Goal: Task Accomplishment & Management: Use online tool/utility

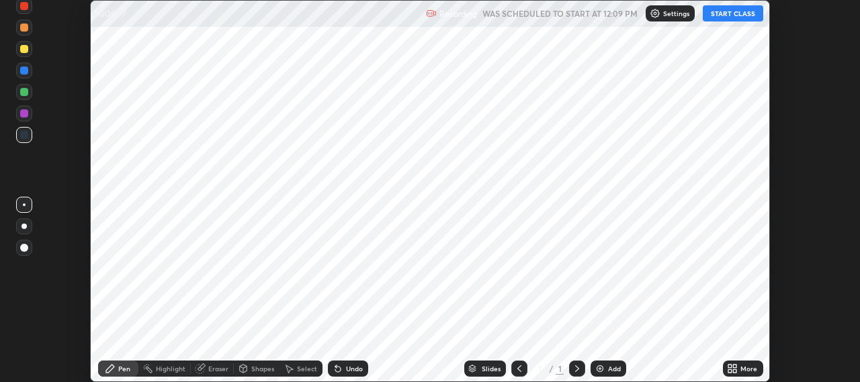
scroll to position [382, 859]
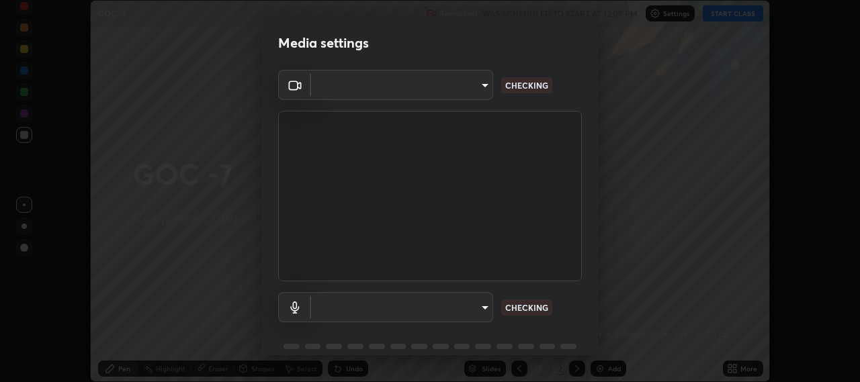
type input "b317e01ce44dabc3be8dd9fbd21c4c94838353ba5ba3926cf423050bf086703d"
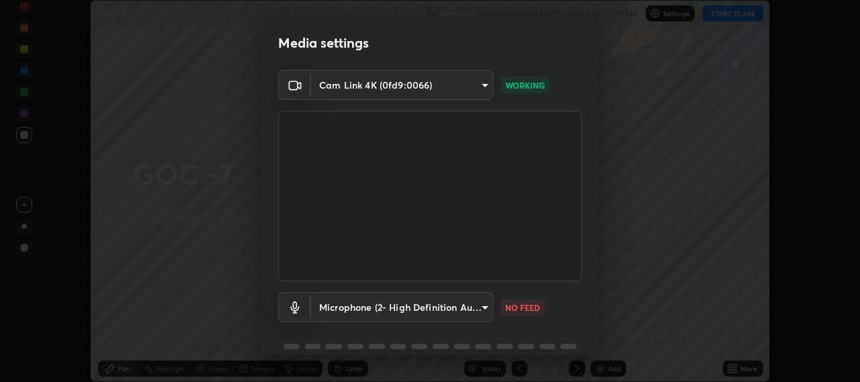
click at [481, 307] on body "Erase all GOC -7 Recording WAS SCHEDULED TO START AT 12:09 PM Settings START CL…" at bounding box center [430, 191] width 860 height 382
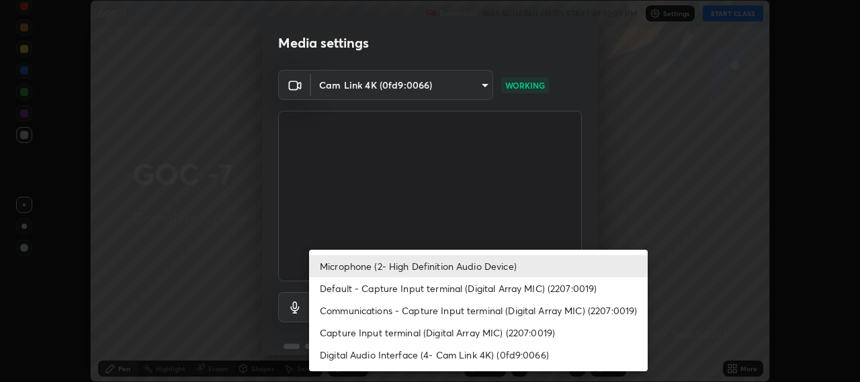
click at [447, 290] on li "Default - Capture Input terminal (Digital Array MIC) (2207:0019)" at bounding box center [478, 288] width 339 height 22
type input "default"
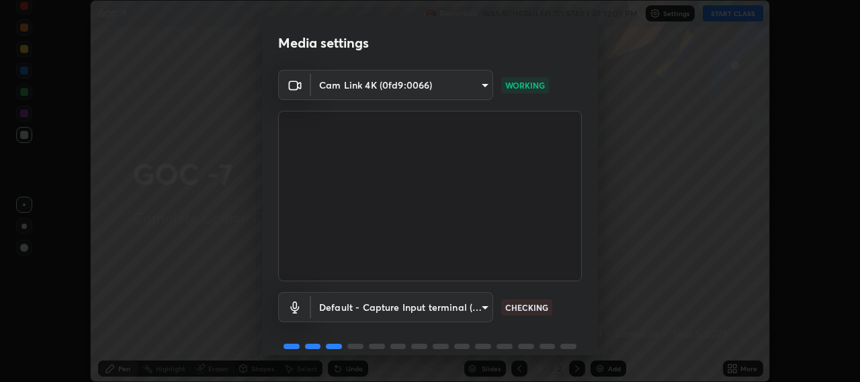
scroll to position [58, 0]
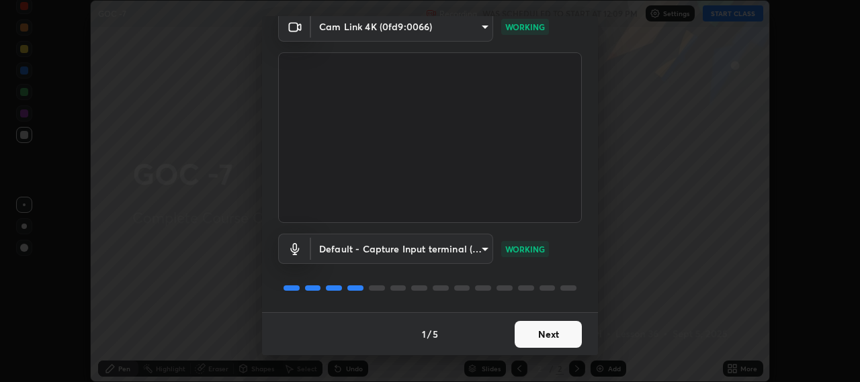
click at [546, 329] on button "Next" at bounding box center [548, 334] width 67 height 27
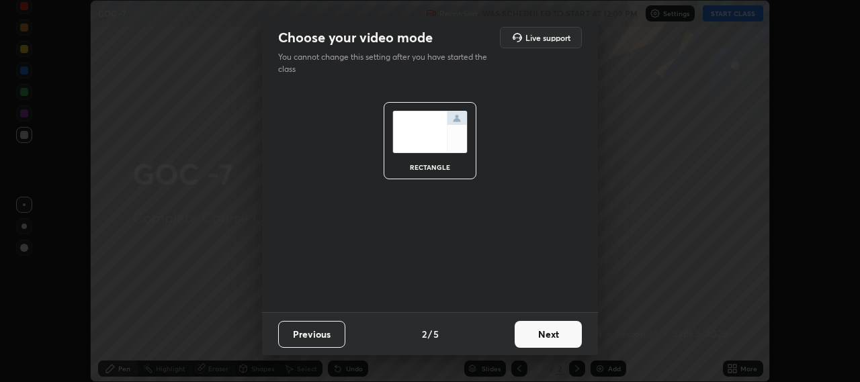
click at [546, 336] on button "Next" at bounding box center [548, 334] width 67 height 27
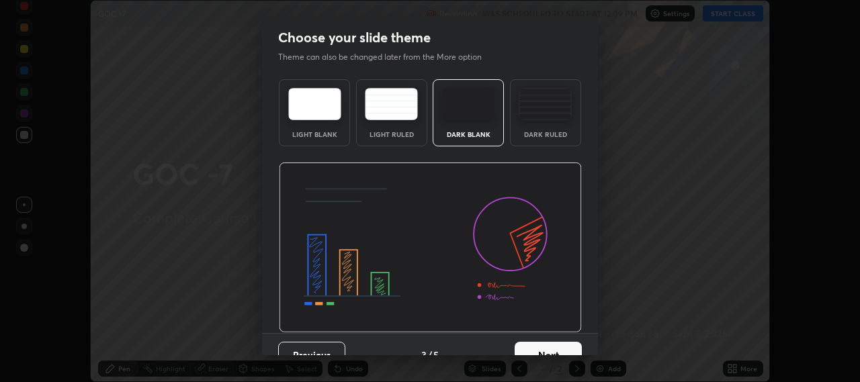
click at [550, 351] on button "Next" at bounding box center [548, 355] width 67 height 27
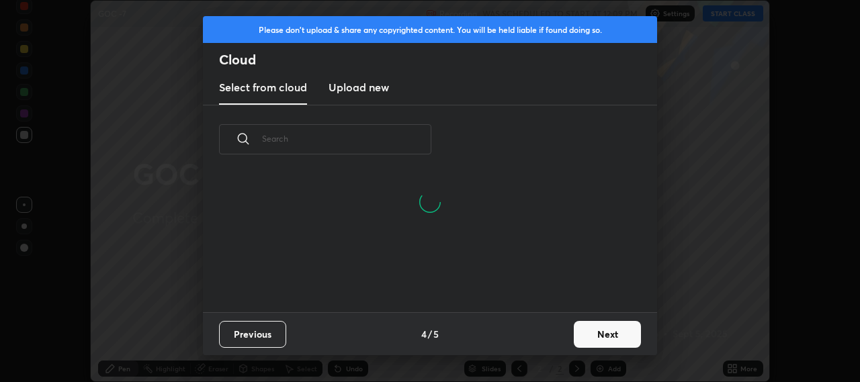
click at [588, 333] on button "Next" at bounding box center [607, 334] width 67 height 27
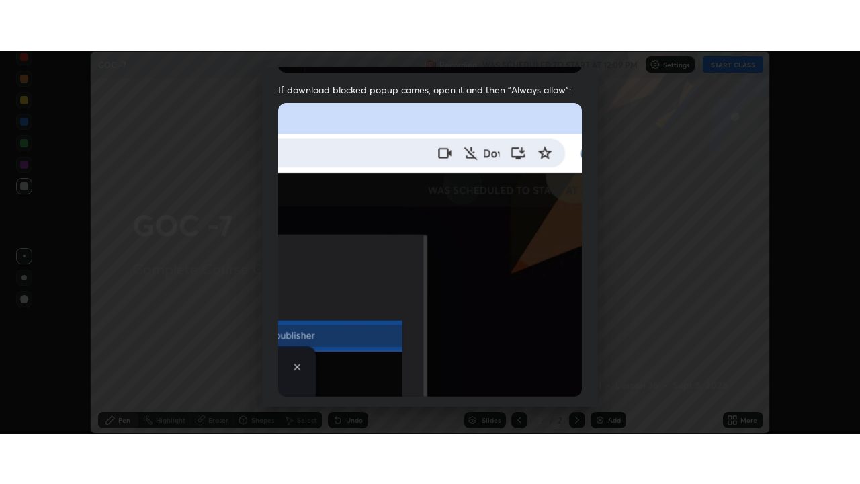
scroll to position [333, 0]
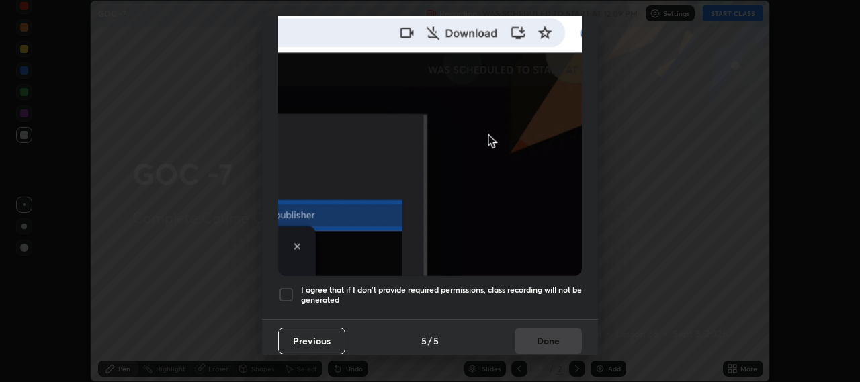
click at [291, 287] on div at bounding box center [286, 295] width 16 height 16
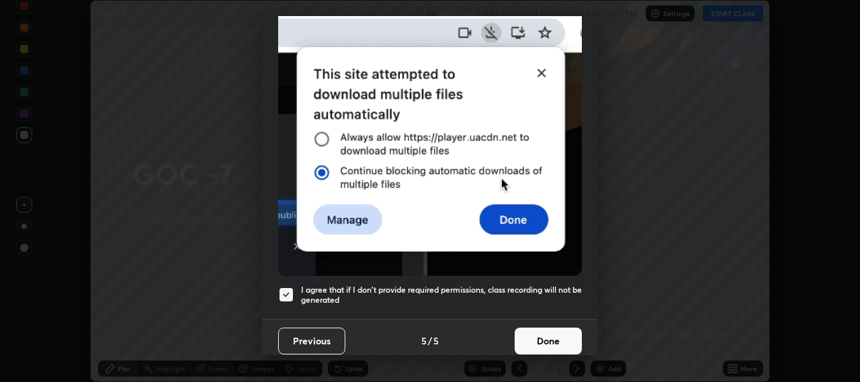
click at [533, 331] on button "Done" at bounding box center [548, 341] width 67 height 27
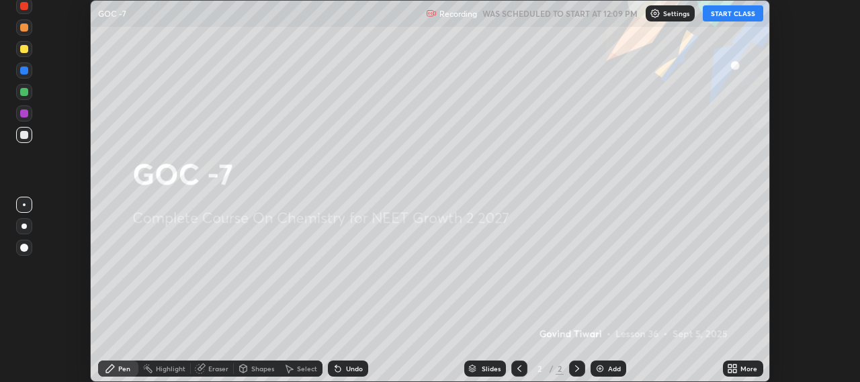
click at [730, 367] on icon at bounding box center [729, 366] width 3 height 3
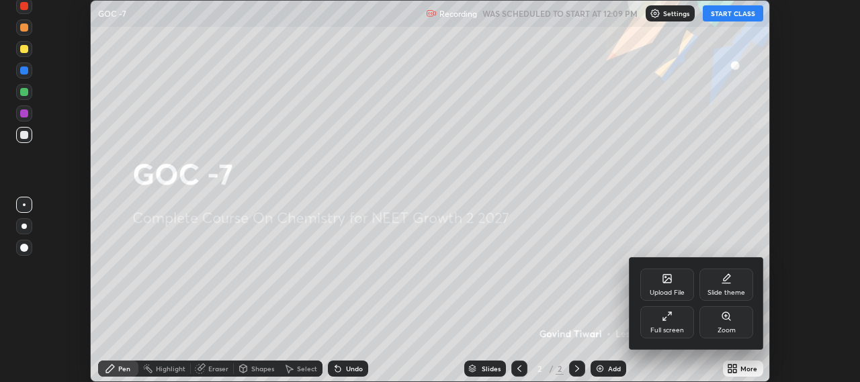
click at [662, 322] on div "Full screen" at bounding box center [667, 322] width 54 height 32
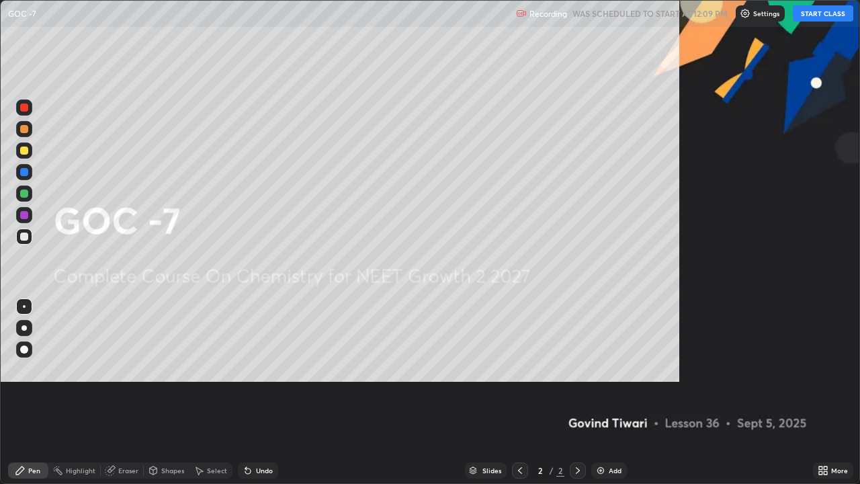
scroll to position [484, 860]
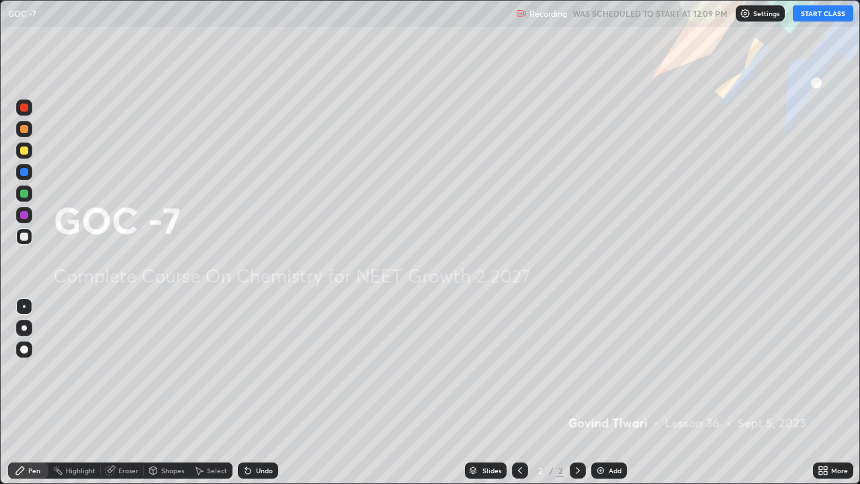
click at [829, 16] on button "START CLASS" at bounding box center [823, 13] width 60 height 16
click at [601, 382] on img at bounding box center [600, 470] width 11 height 11
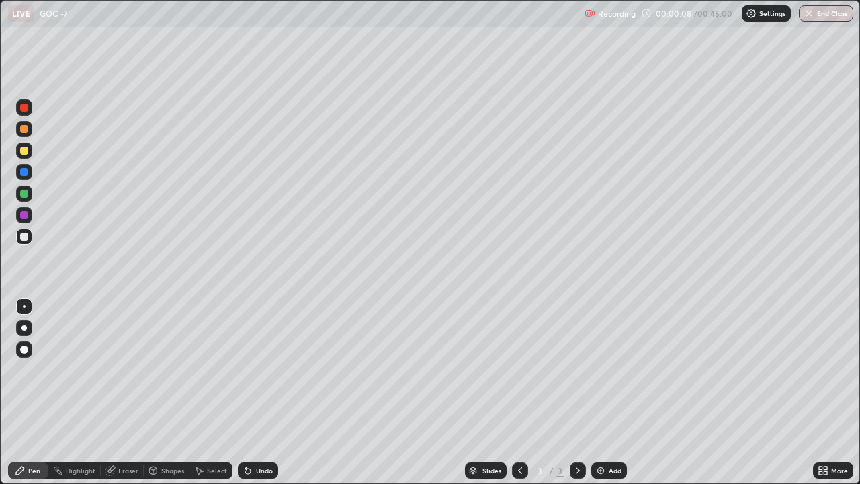
click at [23, 155] on div at bounding box center [24, 150] width 16 height 16
click at [26, 236] on div at bounding box center [24, 236] width 8 height 8
click at [24, 328] on div at bounding box center [23, 327] width 5 height 5
click at [24, 154] on div at bounding box center [24, 150] width 8 height 8
click at [27, 349] on div at bounding box center [24, 349] width 8 height 8
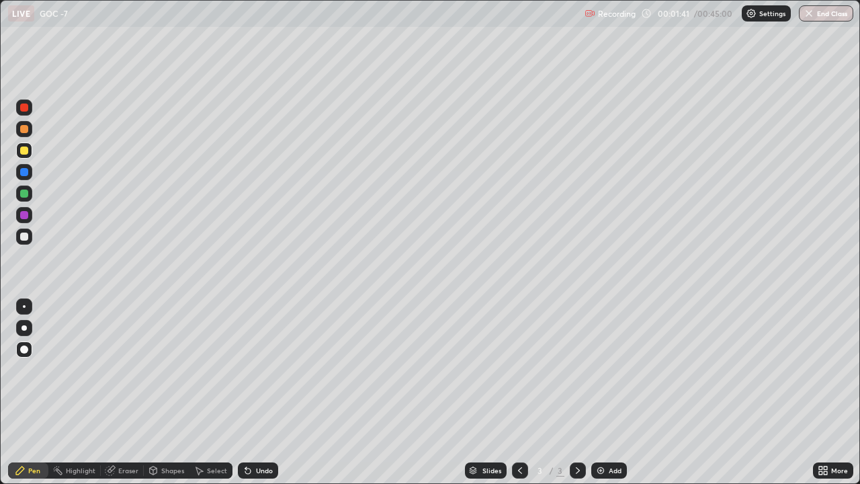
click at [24, 237] on div at bounding box center [24, 236] width 8 height 8
click at [24, 150] on div at bounding box center [24, 150] width 8 height 8
click at [22, 238] on div at bounding box center [24, 236] width 8 height 8
click at [114, 382] on icon at bounding box center [110, 470] width 11 height 11
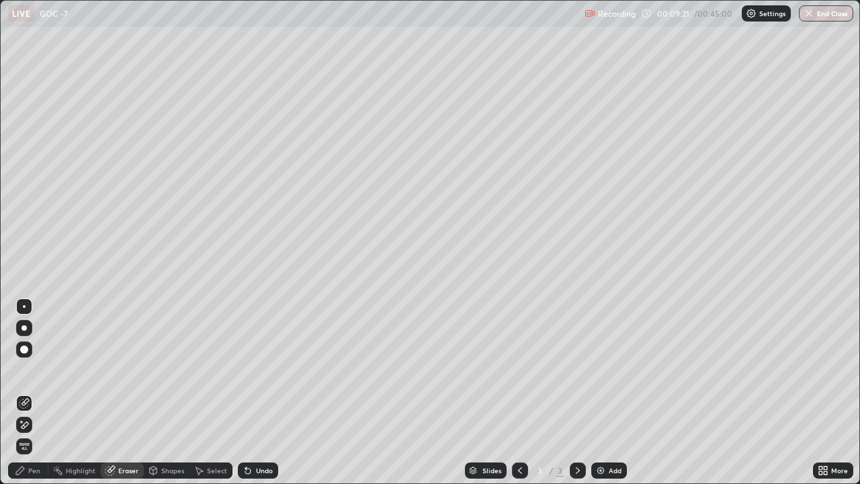
click at [31, 382] on div "Pen" at bounding box center [28, 470] width 40 height 16
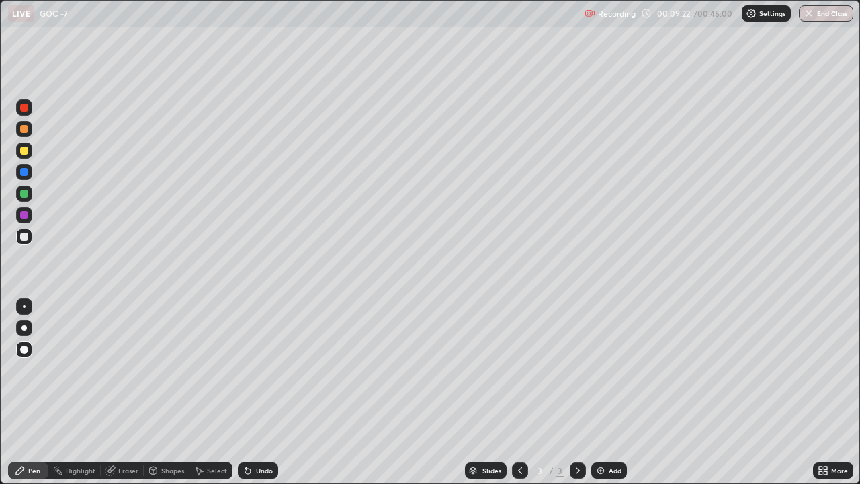
click at [26, 151] on div at bounding box center [24, 150] width 8 height 8
click at [22, 235] on div at bounding box center [24, 236] width 8 height 8
click at [22, 194] on div at bounding box center [24, 193] width 8 height 8
click at [25, 243] on div at bounding box center [24, 236] width 16 height 16
click at [112, 382] on icon at bounding box center [109, 470] width 9 height 9
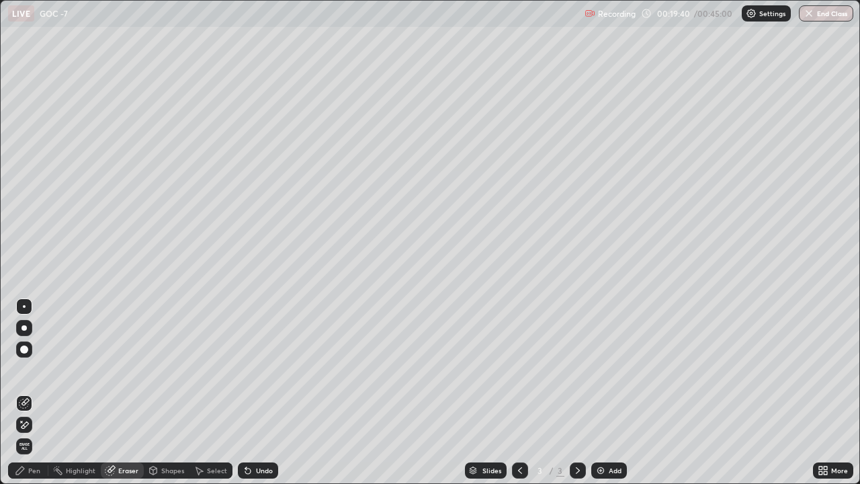
click at [27, 382] on icon at bounding box center [24, 424] width 11 height 11
click at [116, 382] on div "Eraser" at bounding box center [122, 470] width 43 height 16
click at [34, 382] on div "Pen" at bounding box center [34, 470] width 12 height 7
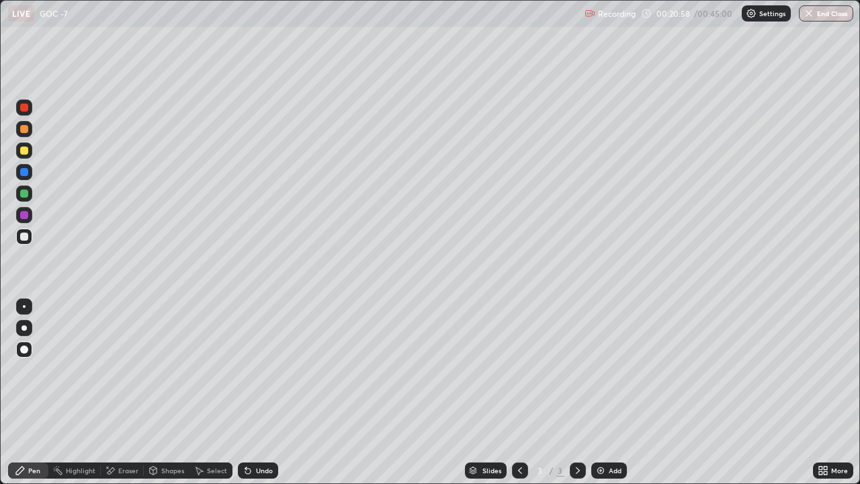
click at [127, 382] on div "Eraser" at bounding box center [128, 470] width 20 height 7
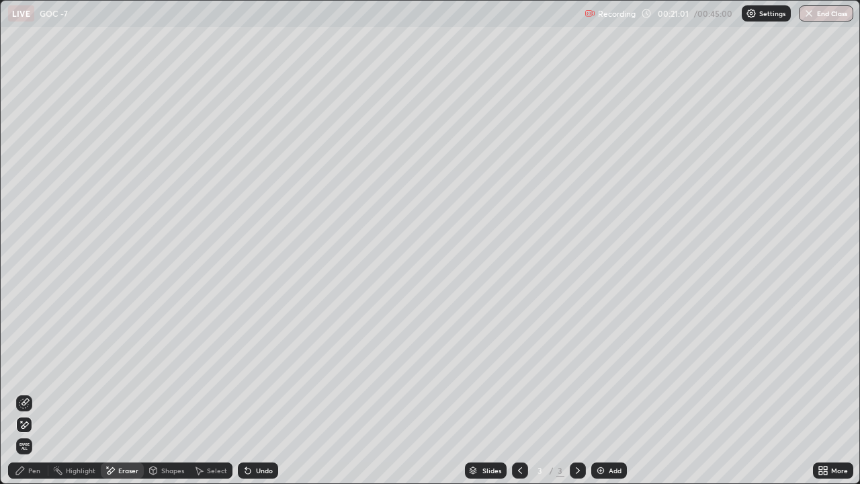
click at [34, 382] on div "Pen" at bounding box center [34, 470] width 12 height 7
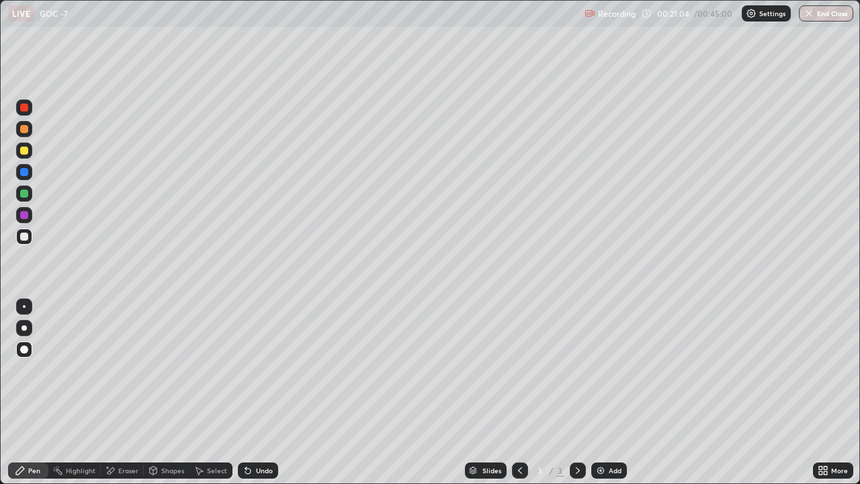
click at [124, 382] on div "Eraser" at bounding box center [128, 470] width 20 height 7
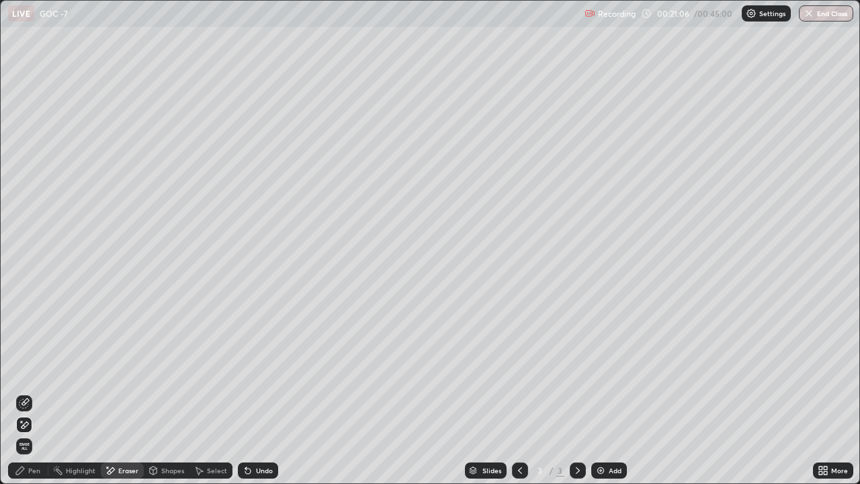
click at [34, 382] on div "Pen" at bounding box center [28, 470] width 40 height 16
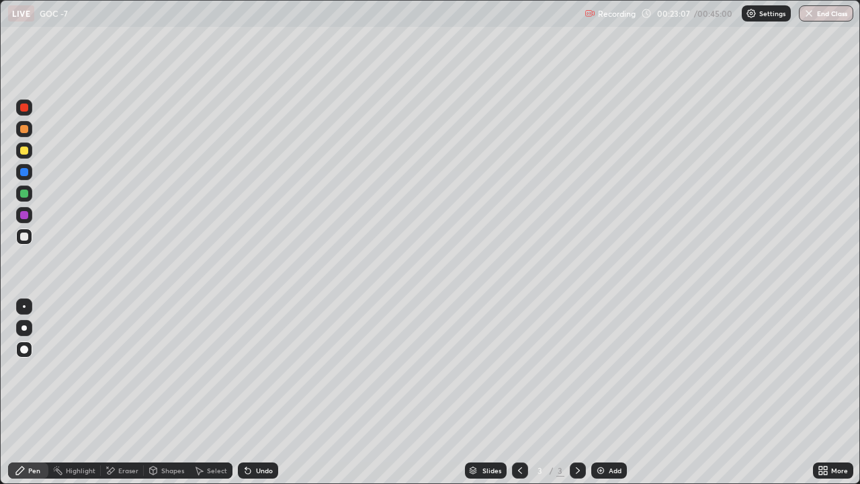
click at [118, 382] on div "Eraser" at bounding box center [128, 470] width 20 height 7
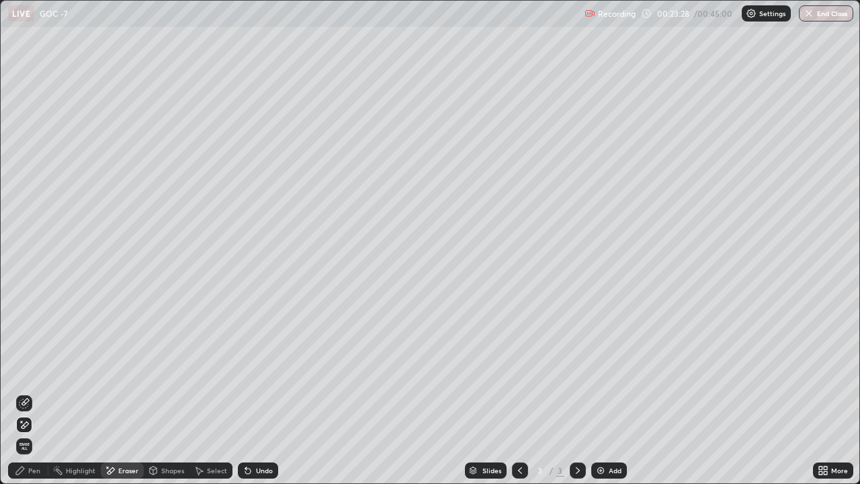
click at [33, 382] on div "Pen" at bounding box center [28, 470] width 40 height 16
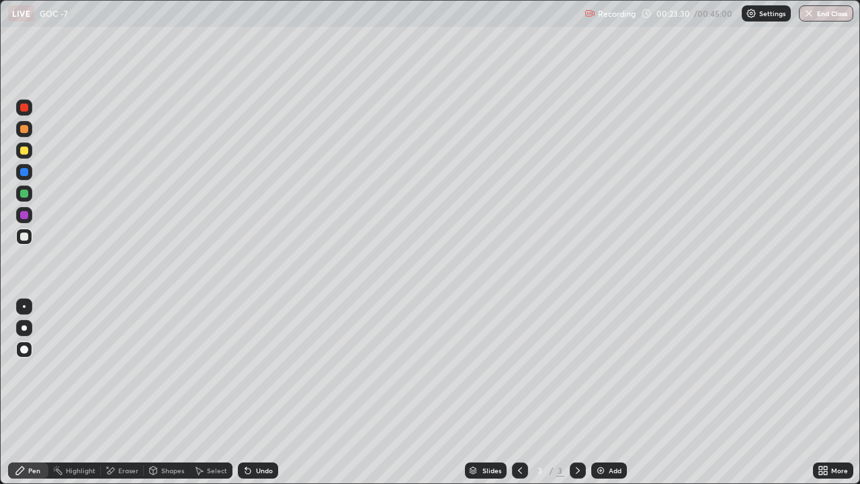
click at [26, 149] on div at bounding box center [24, 150] width 8 height 8
click at [130, 382] on div "Eraser" at bounding box center [128, 470] width 20 height 7
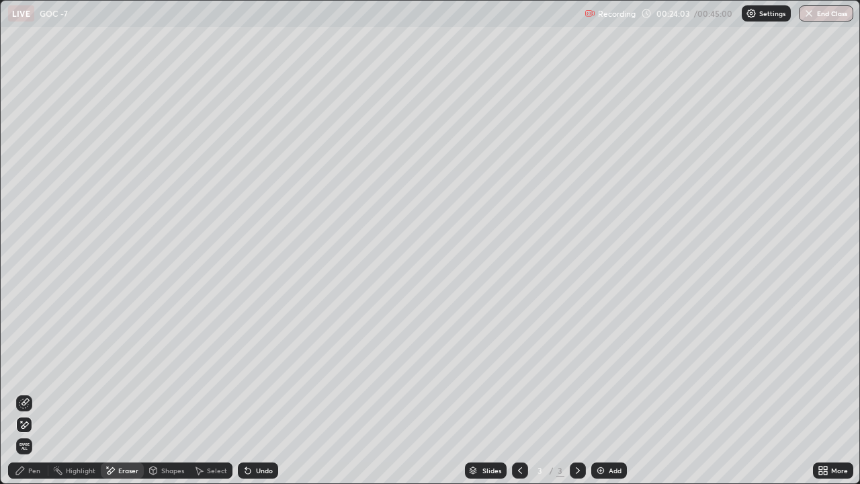
click at [32, 382] on div "Pen" at bounding box center [34, 470] width 12 height 7
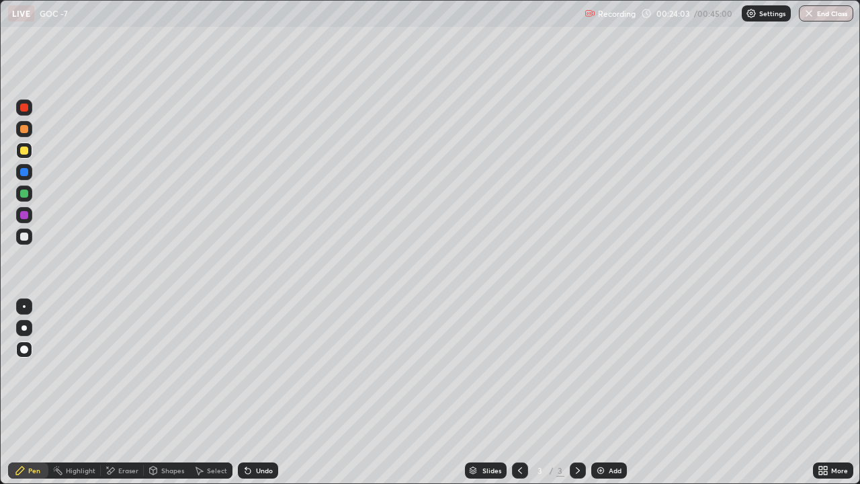
click at [24, 328] on div at bounding box center [23, 327] width 5 height 5
click at [26, 236] on div at bounding box center [24, 236] width 8 height 8
click at [114, 382] on icon at bounding box center [110, 470] width 11 height 11
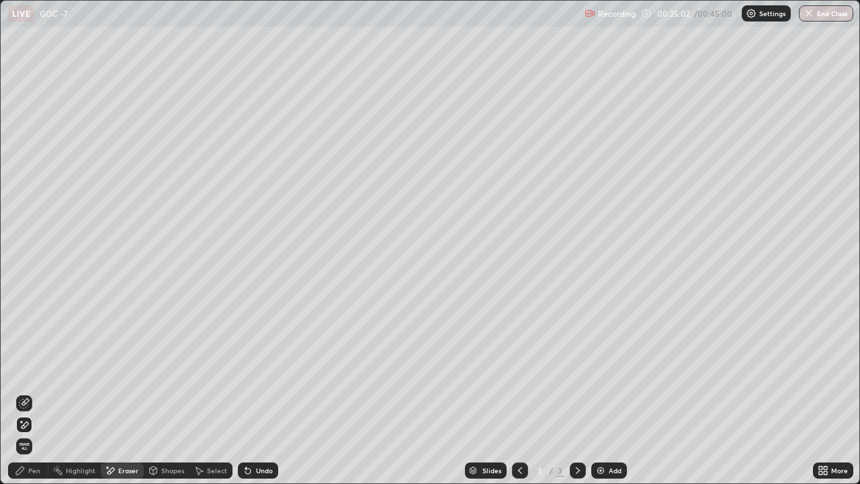
click at [25, 382] on icon at bounding box center [20, 470] width 11 height 11
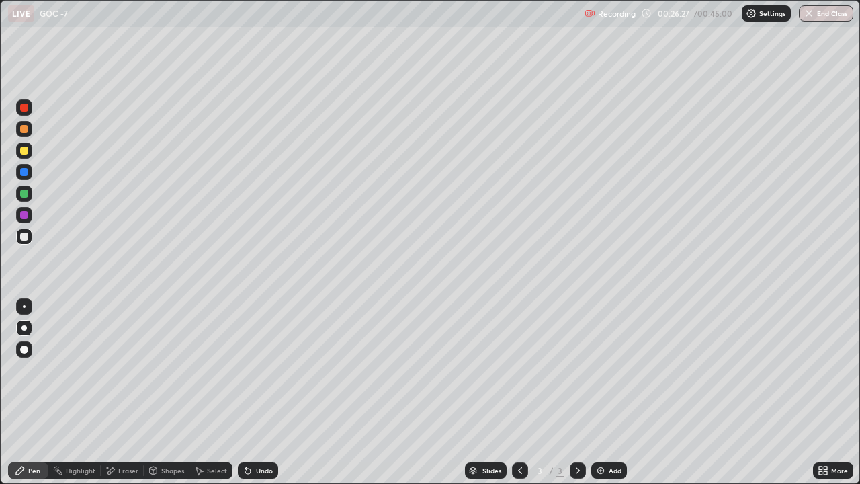
click at [24, 151] on div at bounding box center [24, 150] width 8 height 8
click at [22, 236] on div at bounding box center [24, 236] width 8 height 8
click at [119, 382] on div "Eraser" at bounding box center [128, 470] width 20 height 7
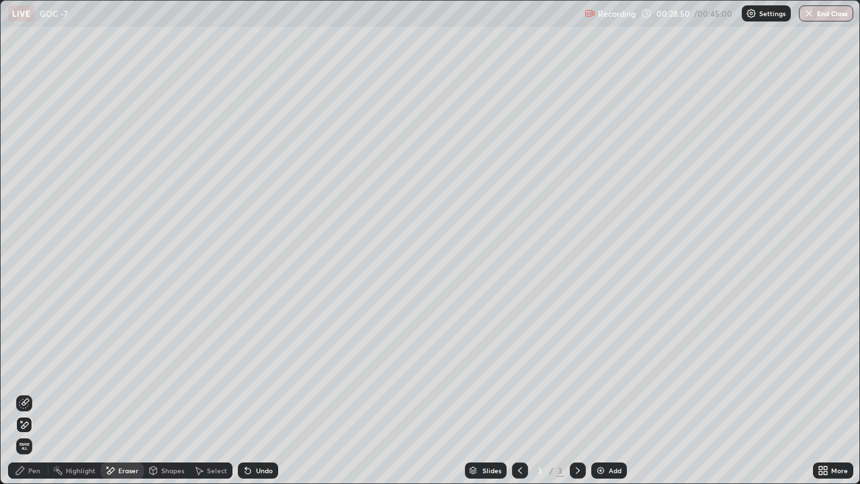
click at [37, 382] on div "Pen" at bounding box center [34, 470] width 12 height 7
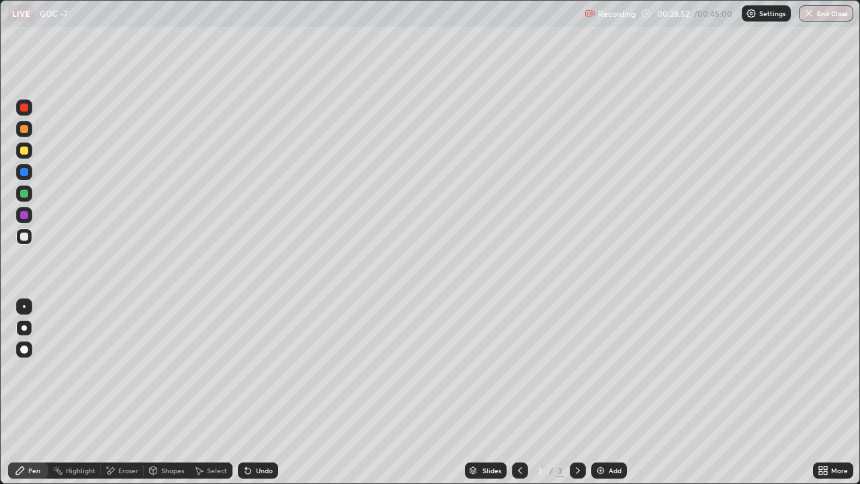
click at [24, 193] on div at bounding box center [24, 193] width 8 height 8
click at [119, 382] on div "Eraser" at bounding box center [128, 470] width 20 height 7
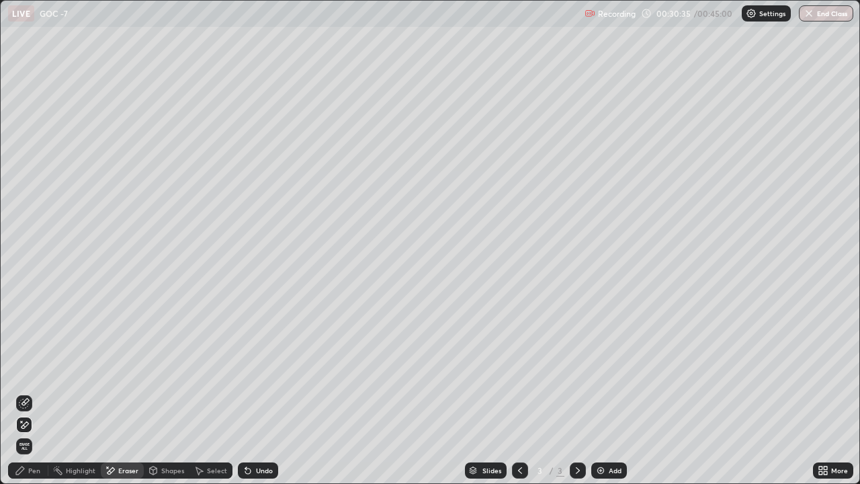
click at [28, 382] on div "Pen" at bounding box center [28, 470] width 40 height 16
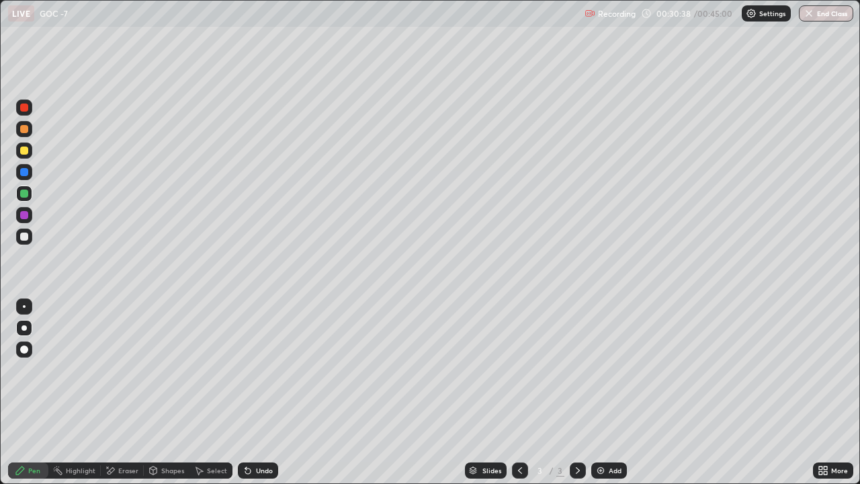
click at [24, 238] on div at bounding box center [24, 236] width 8 height 8
click at [120, 382] on div "Eraser" at bounding box center [128, 470] width 20 height 7
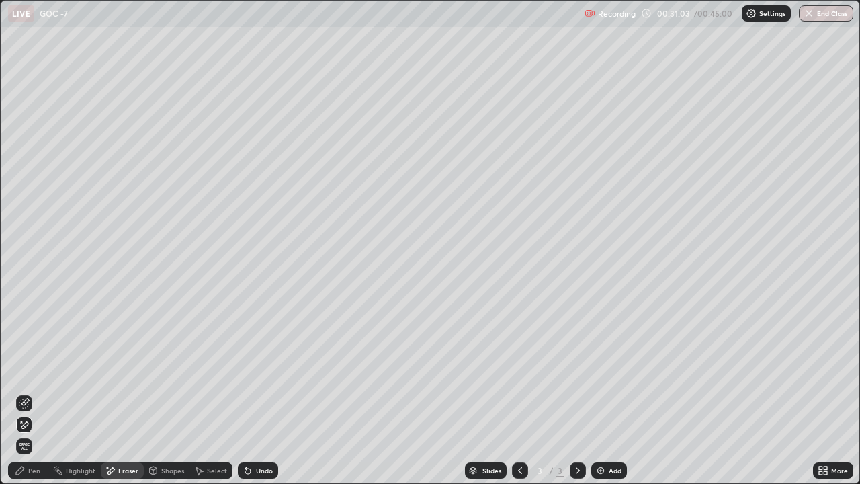
click at [27, 382] on div "Pen" at bounding box center [28, 470] width 40 height 16
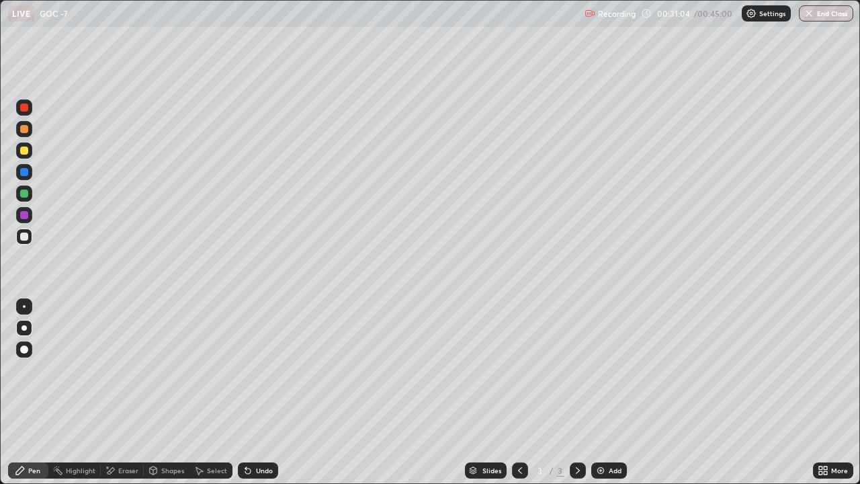
click at [24, 306] on div at bounding box center [24, 306] width 3 height 3
click at [119, 382] on div "Eraser" at bounding box center [128, 470] width 20 height 7
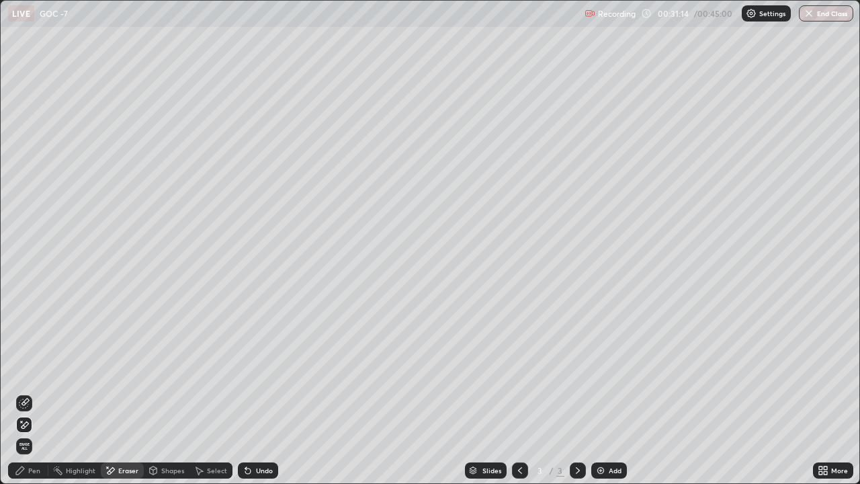
click at [26, 382] on icon at bounding box center [24, 403] width 11 height 11
click at [118, 382] on div "Eraser" at bounding box center [128, 470] width 20 height 7
click at [24, 382] on icon at bounding box center [24, 424] width 11 height 11
click at [28, 382] on div "Pen" at bounding box center [28, 470] width 40 height 16
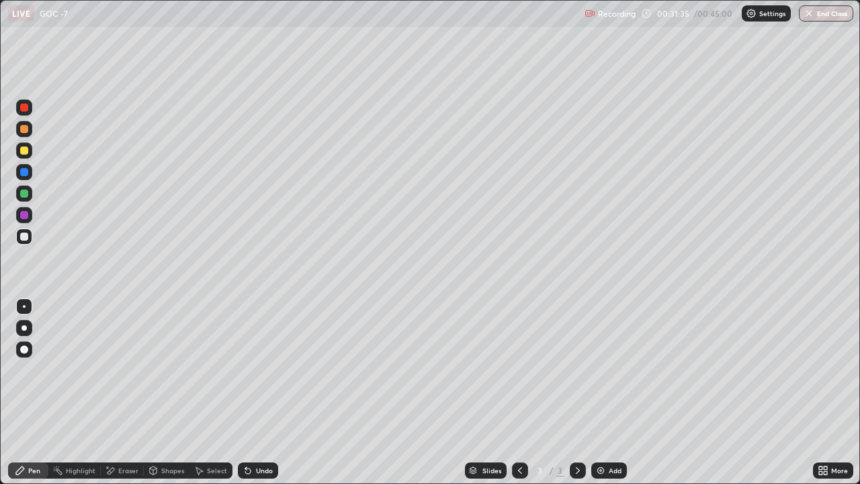
click at [24, 328] on div at bounding box center [23, 327] width 5 height 5
click at [25, 347] on div at bounding box center [24, 349] width 8 height 8
click at [601, 382] on img at bounding box center [600, 470] width 11 height 11
click at [26, 153] on div at bounding box center [24, 150] width 8 height 8
click at [24, 328] on div at bounding box center [23, 327] width 5 height 5
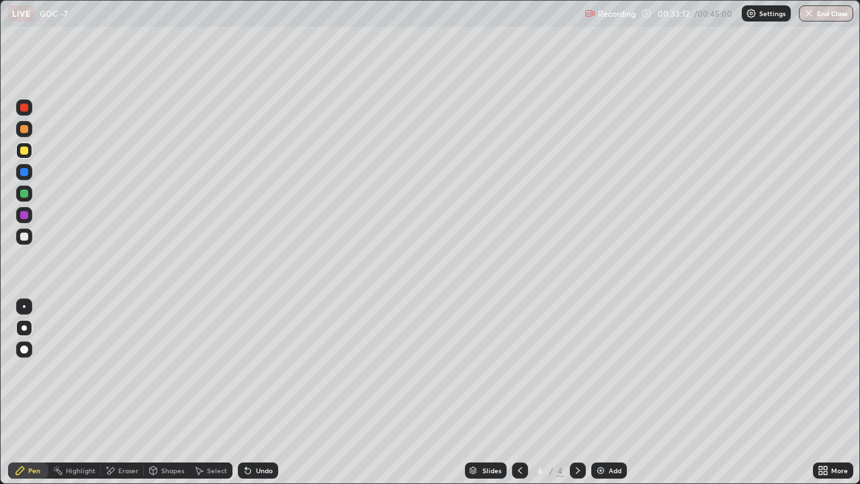
click at [31, 238] on div at bounding box center [24, 236] width 16 height 16
click at [128, 382] on div "Eraser" at bounding box center [128, 470] width 20 height 7
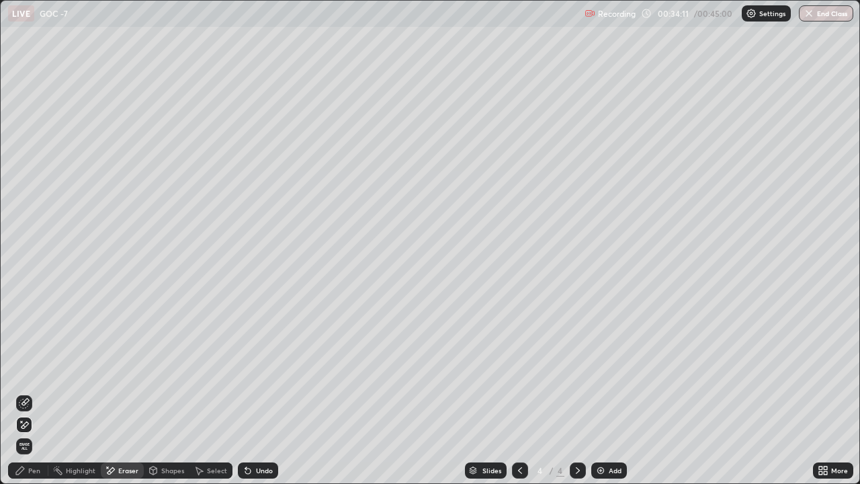
click at [36, 382] on div "Pen" at bounding box center [34, 470] width 12 height 7
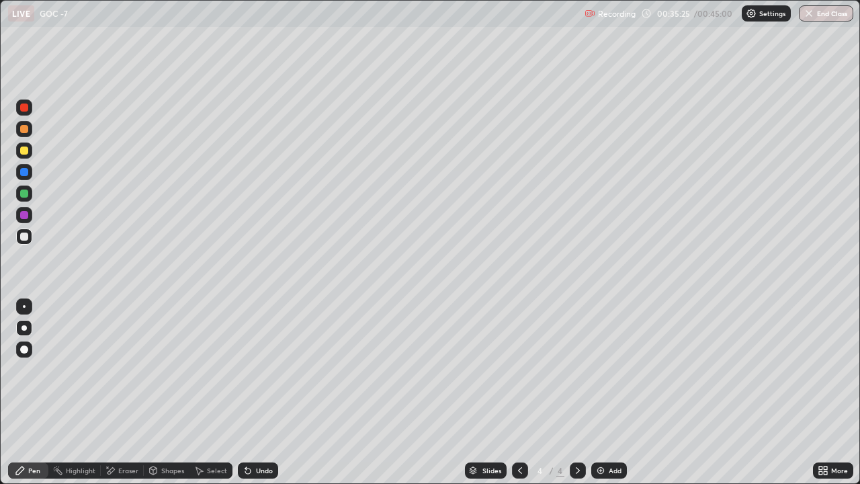
click at [26, 152] on div at bounding box center [24, 150] width 8 height 8
click at [23, 235] on div at bounding box center [24, 236] width 8 height 8
click at [117, 382] on div "Eraser" at bounding box center [122, 470] width 43 height 16
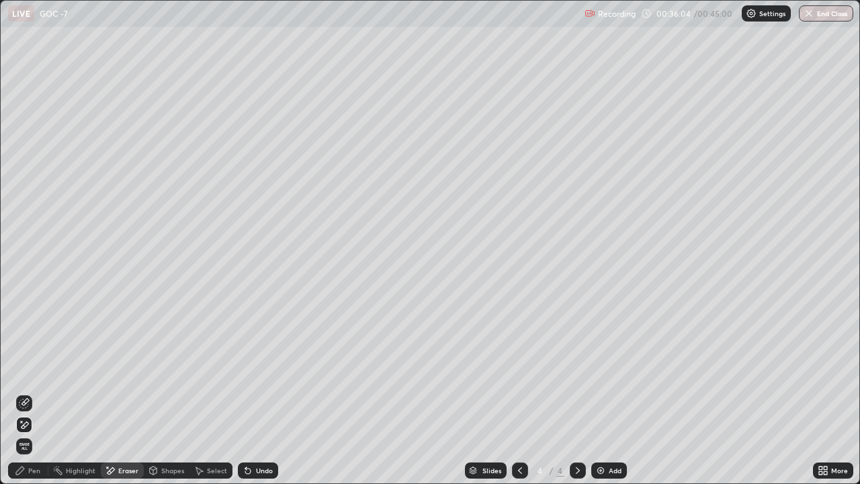
click at [24, 382] on icon at bounding box center [20, 470] width 11 height 11
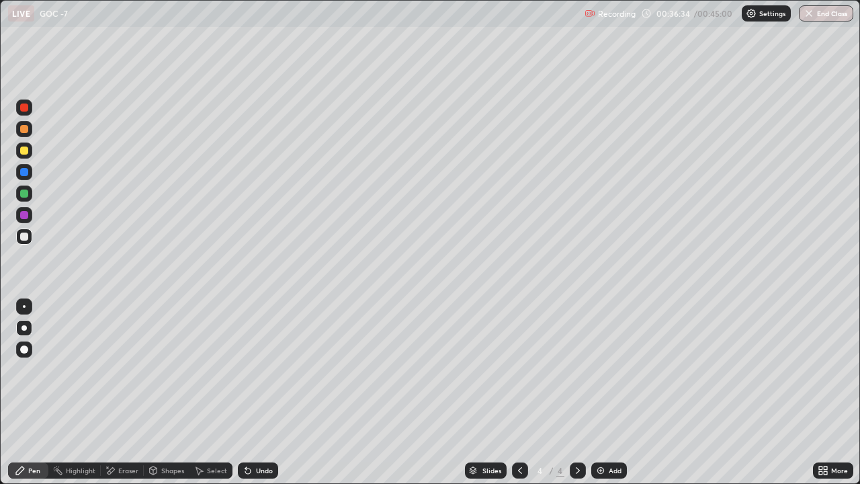
click at [24, 194] on div at bounding box center [24, 193] width 8 height 8
click at [29, 153] on div at bounding box center [24, 150] width 16 height 16
click at [26, 191] on div at bounding box center [24, 193] width 8 height 8
click at [116, 382] on div "Eraser" at bounding box center [122, 470] width 43 height 16
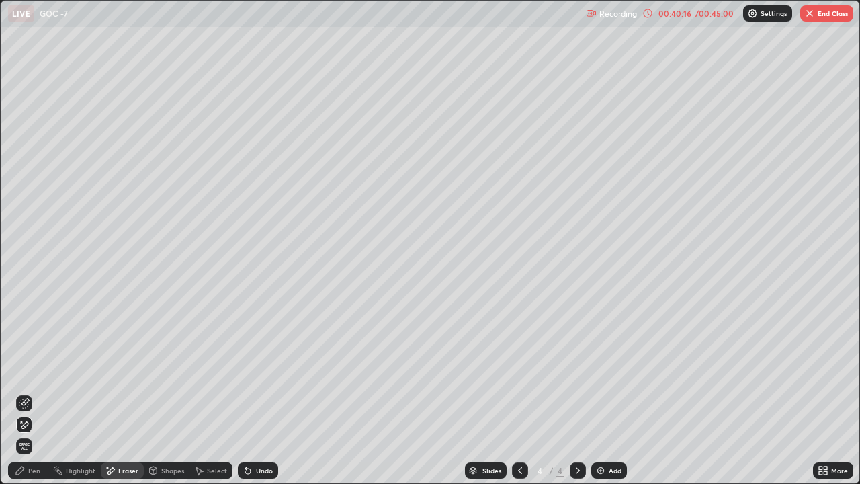
click at [34, 382] on div "Pen" at bounding box center [34, 470] width 12 height 7
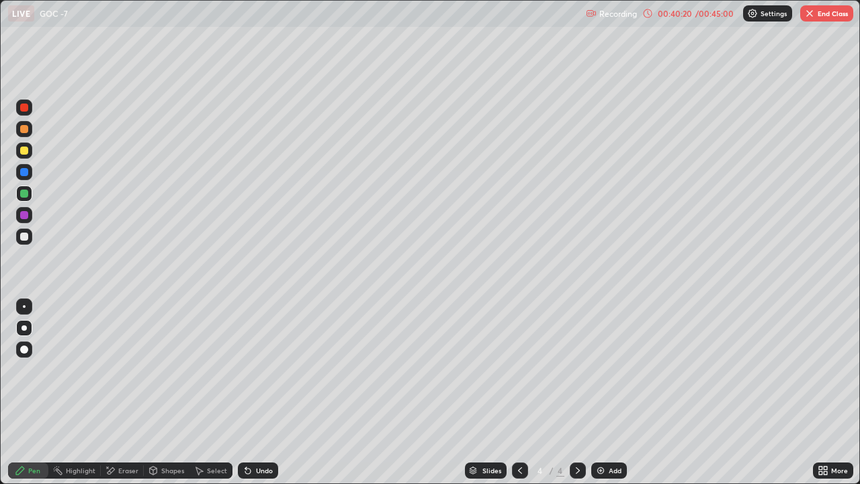
click at [133, 382] on div "Eraser" at bounding box center [128, 470] width 20 height 7
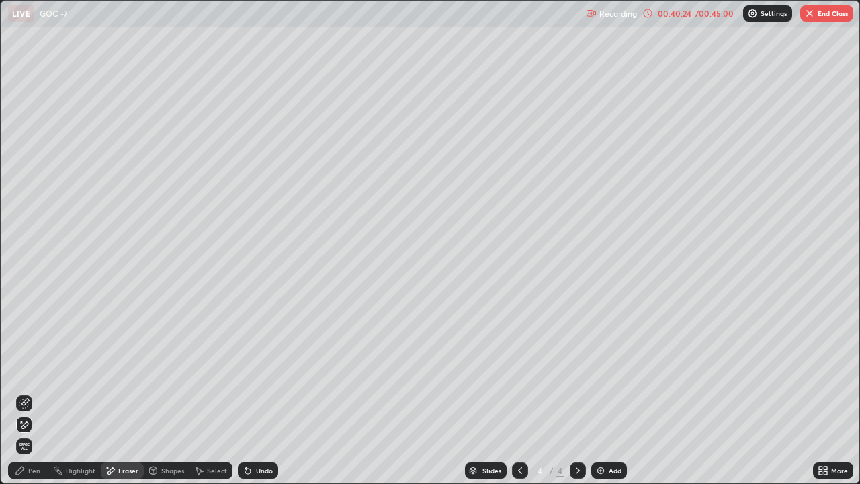
click at [36, 382] on div "Pen" at bounding box center [34, 470] width 12 height 7
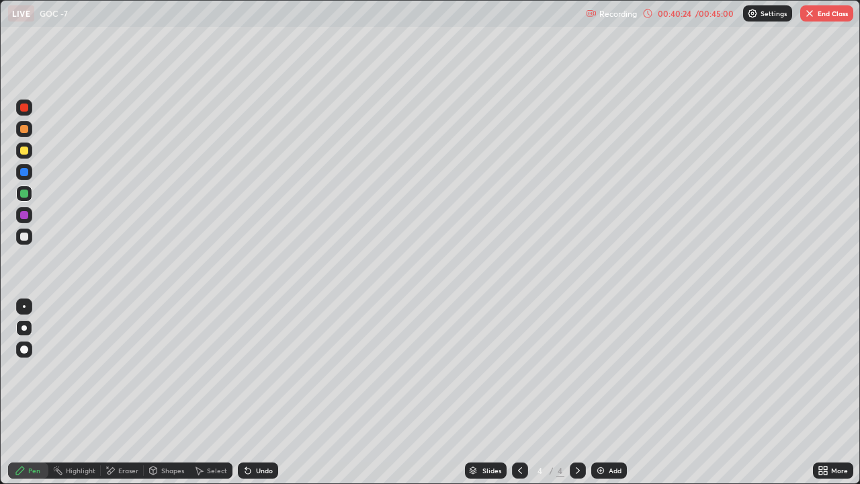
click at [24, 237] on div at bounding box center [24, 236] width 8 height 8
click at [826, 15] on button "End Class" at bounding box center [826, 13] width 53 height 16
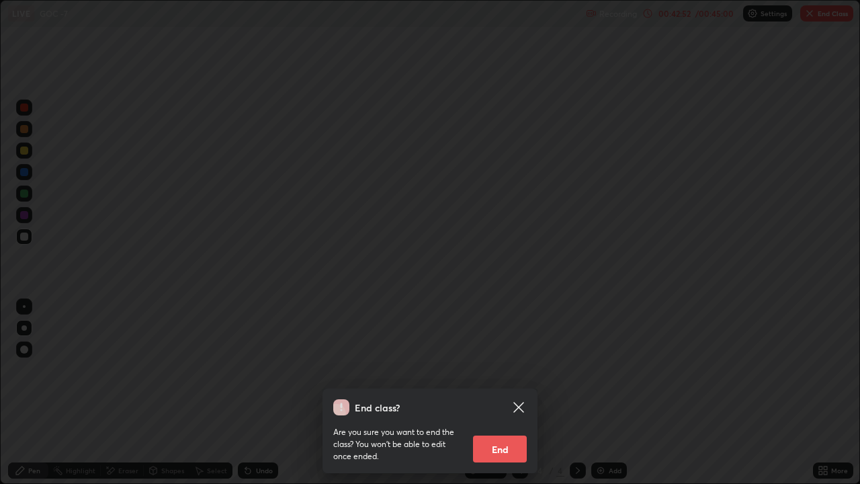
click at [502, 382] on button "End" at bounding box center [500, 448] width 54 height 27
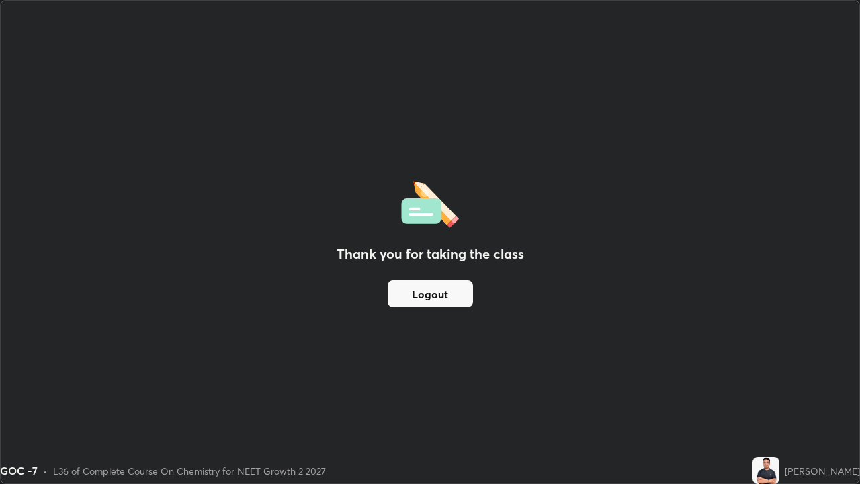
click at [444, 292] on button "Logout" at bounding box center [430, 293] width 85 height 27
click at [441, 296] on button "Logout" at bounding box center [430, 293] width 85 height 27
